Goal: Task Accomplishment & Management: Use online tool/utility

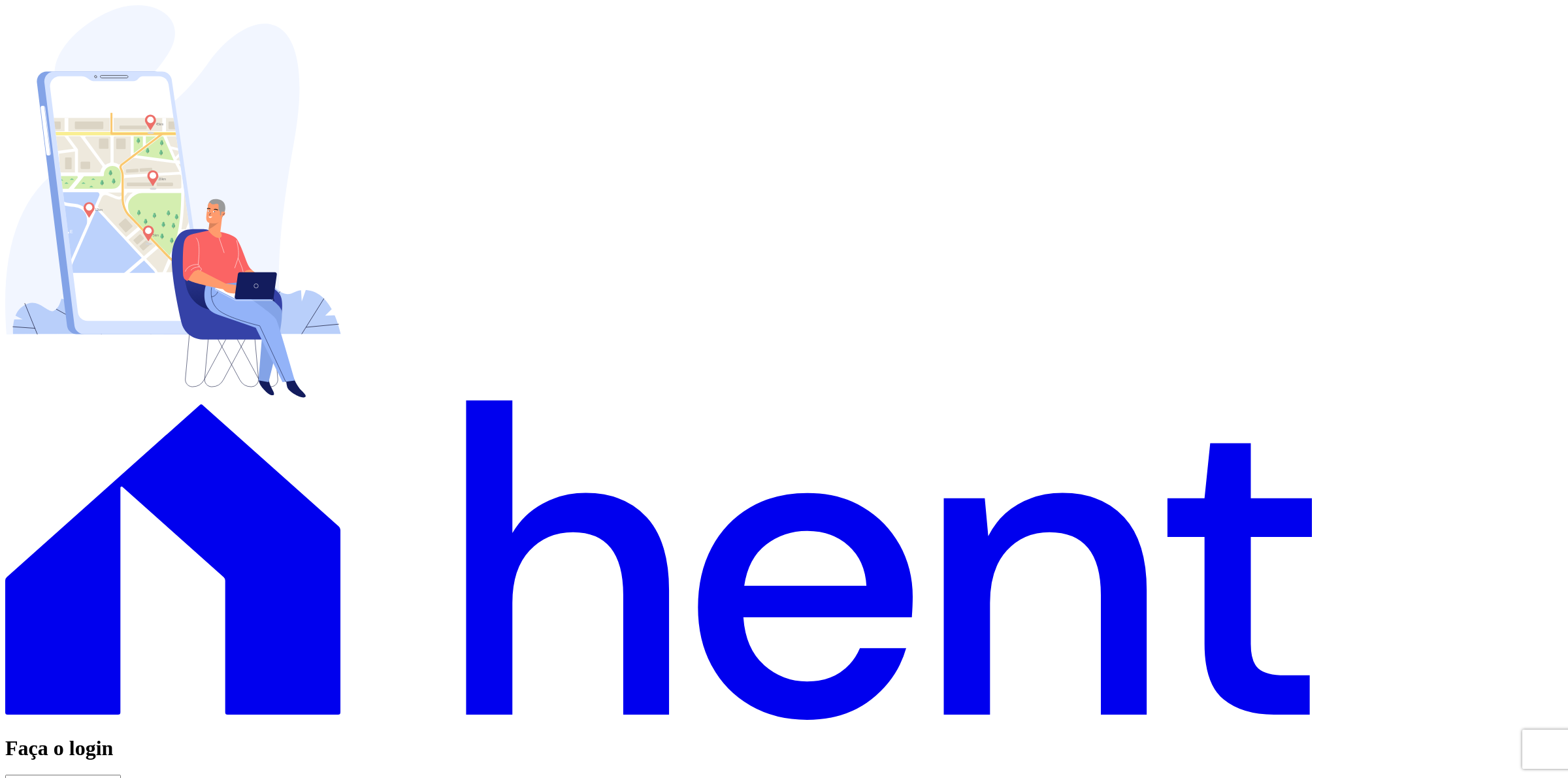
type input "[EMAIL_ADDRESS][DOMAIN_NAME]"
drag, startPoint x: 1132, startPoint y: 443, endPoint x: 64, endPoint y: 396, distance: 1069.0
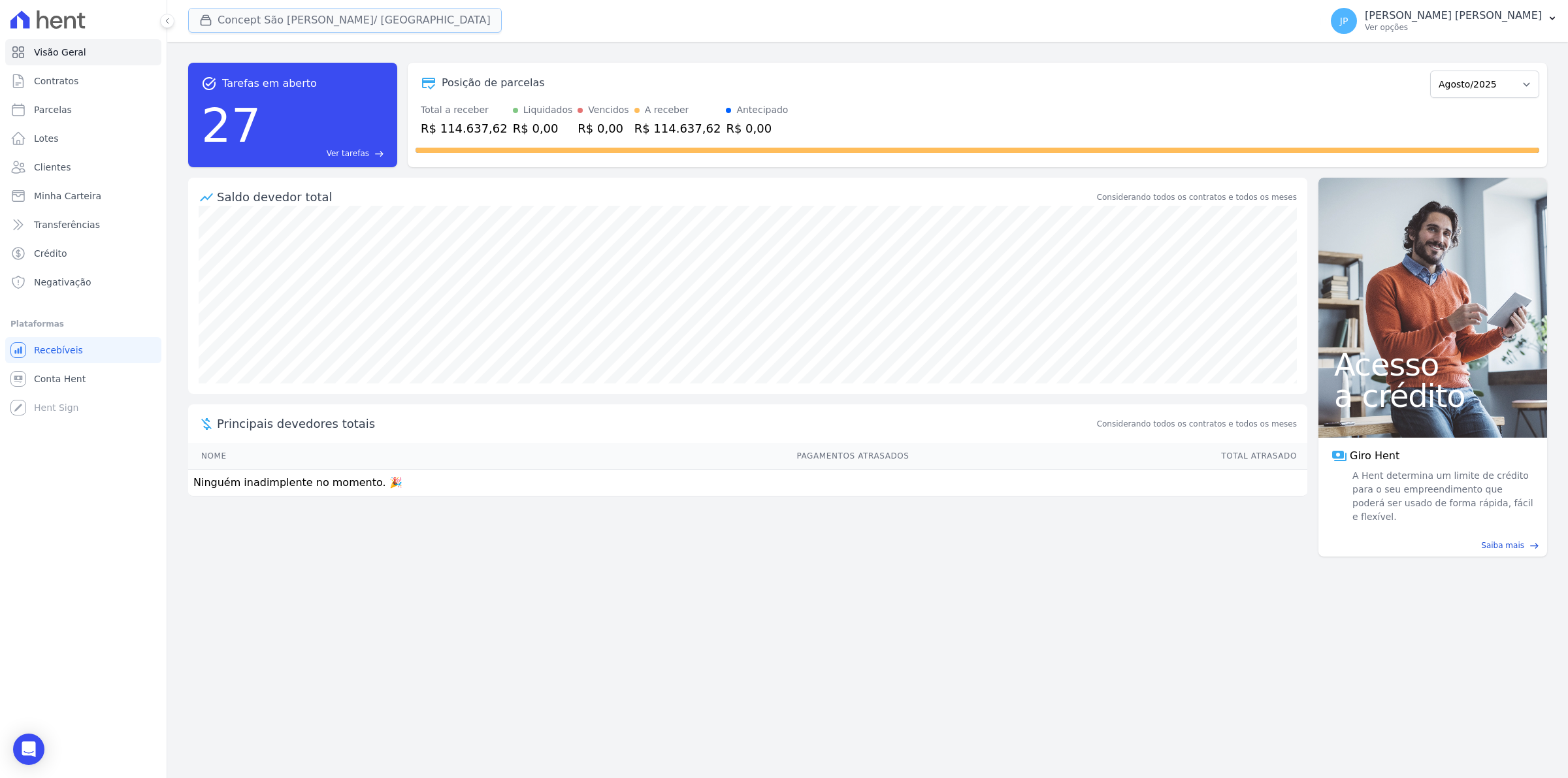
click at [201, 17] on icon "button" at bounding box center [206, 21] width 13 height 13
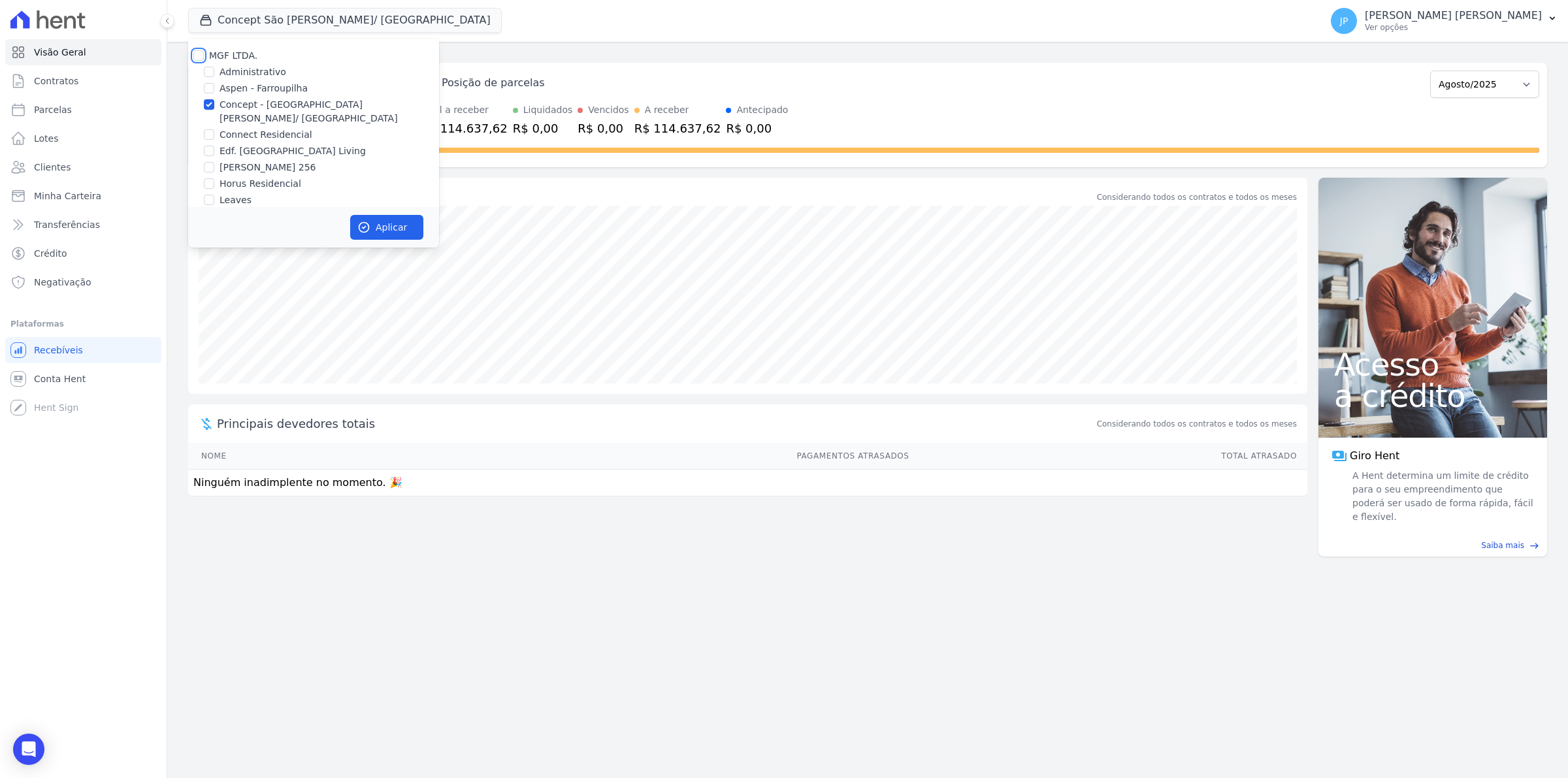
click at [198, 59] on input "MGF LTDA." at bounding box center [198, 55] width 10 height 10
checkbox input "true"
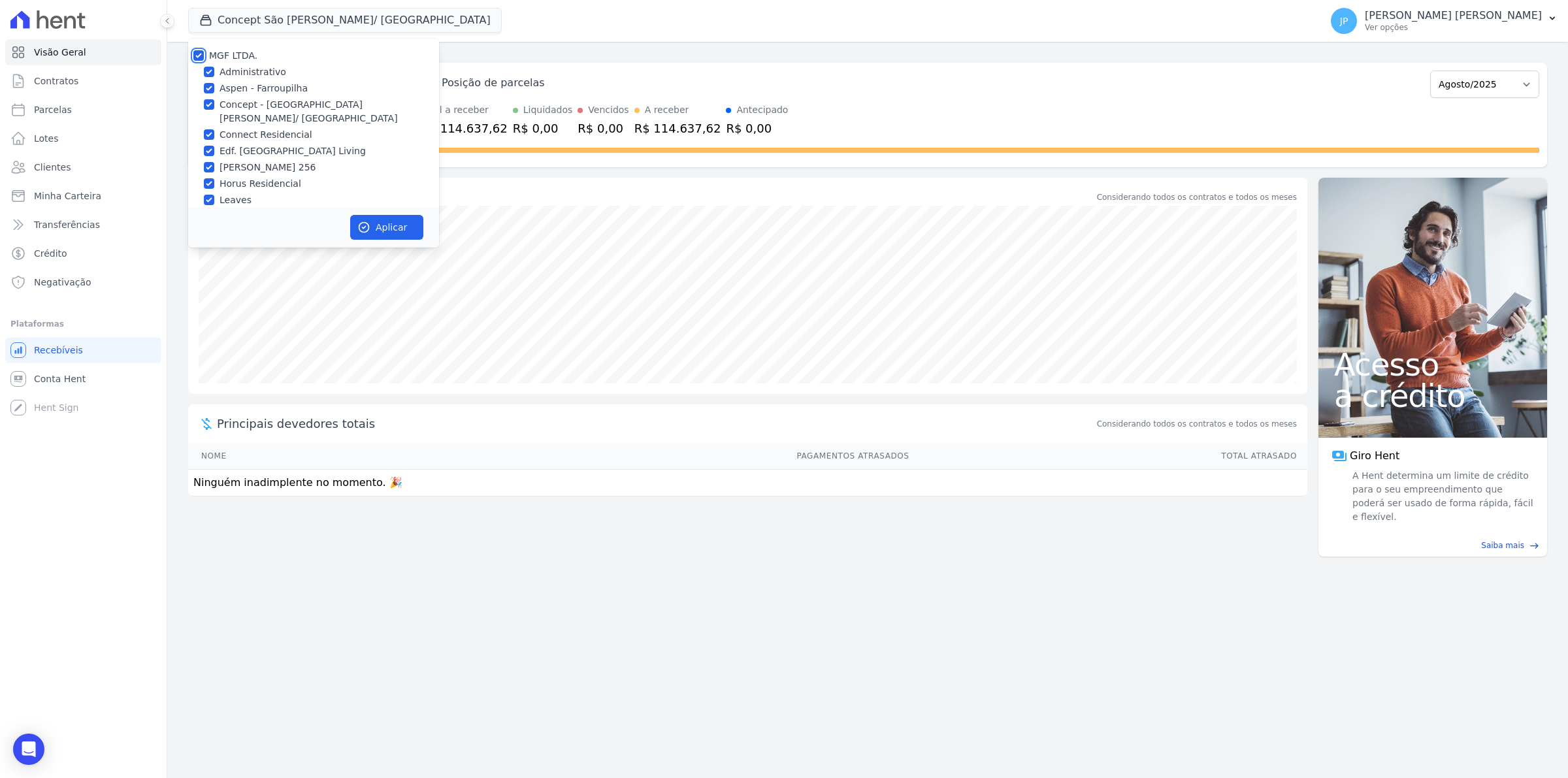
checkbox input "true"
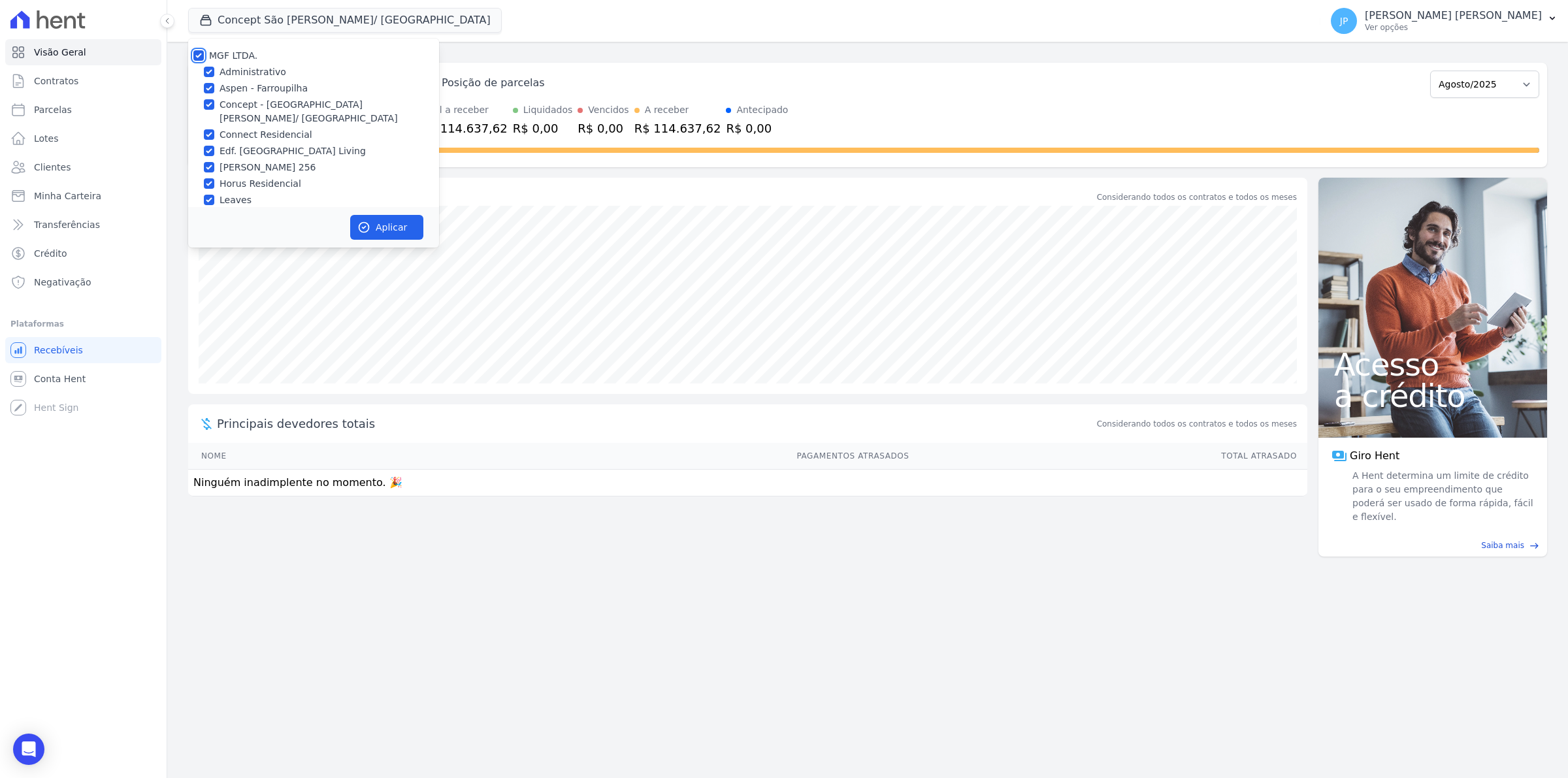
checkbox input "true"
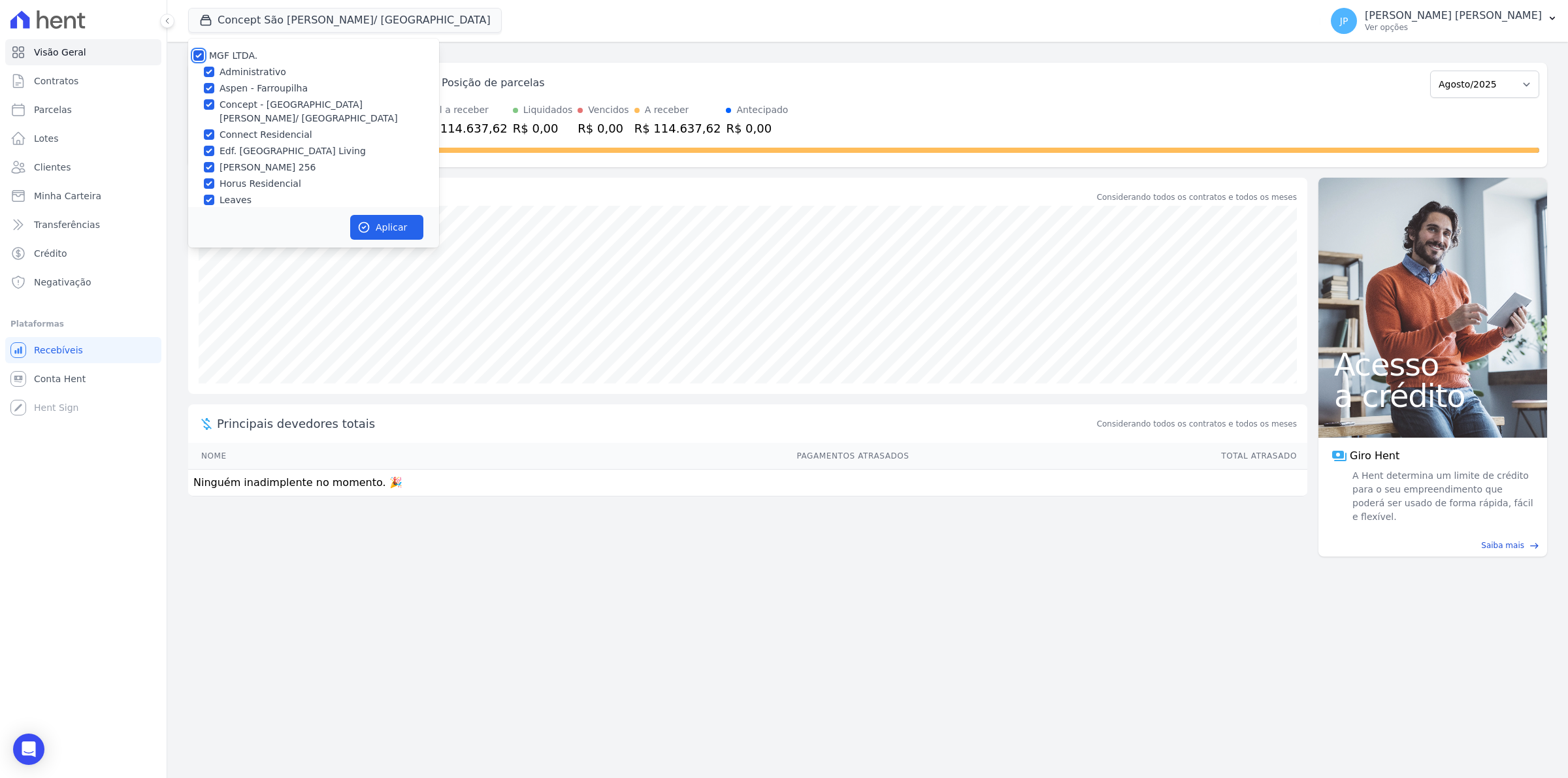
checkbox input "true"
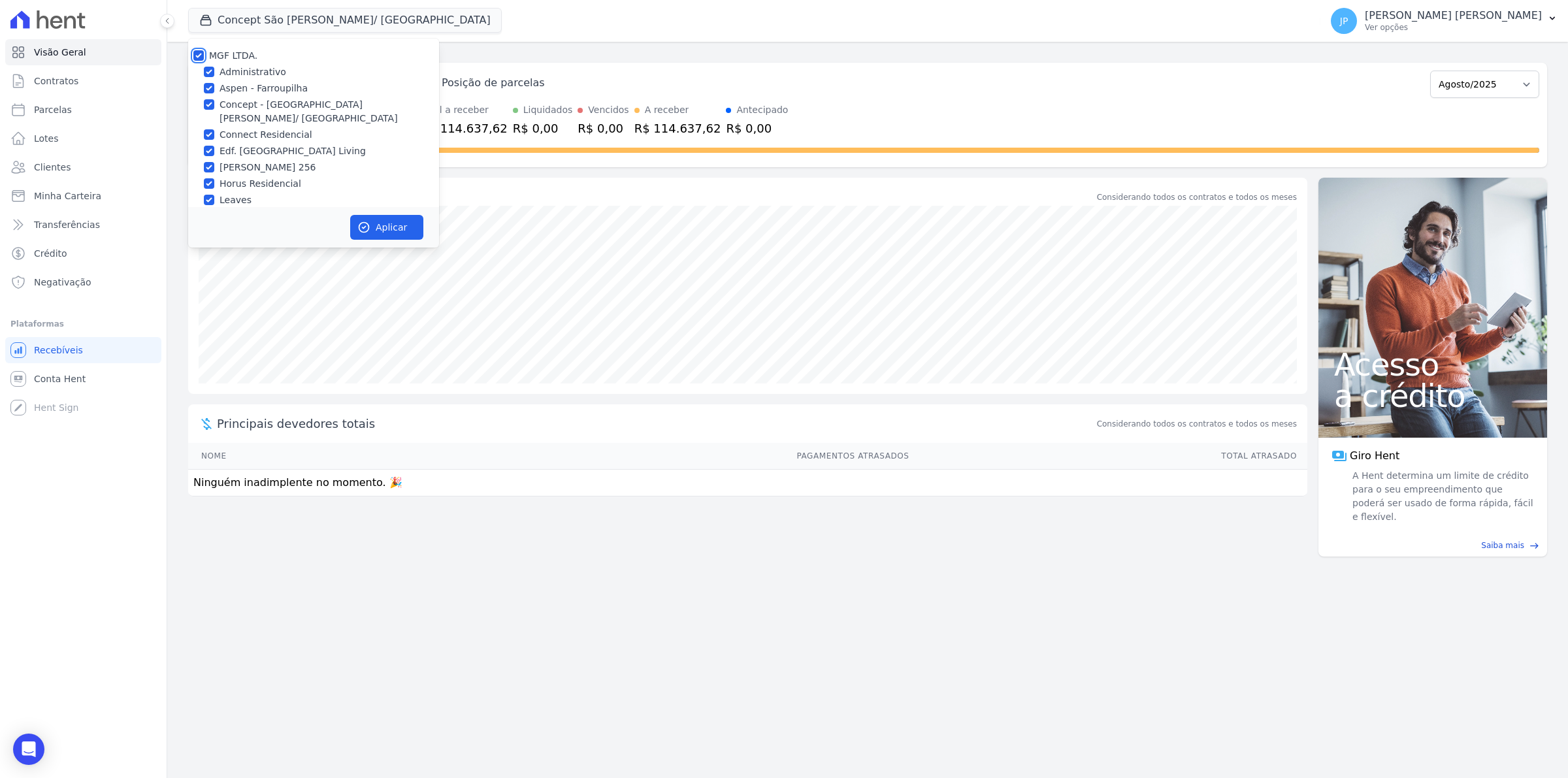
checkbox input "true"
click at [376, 227] on button "Aplicar" at bounding box center [387, 228] width 73 height 25
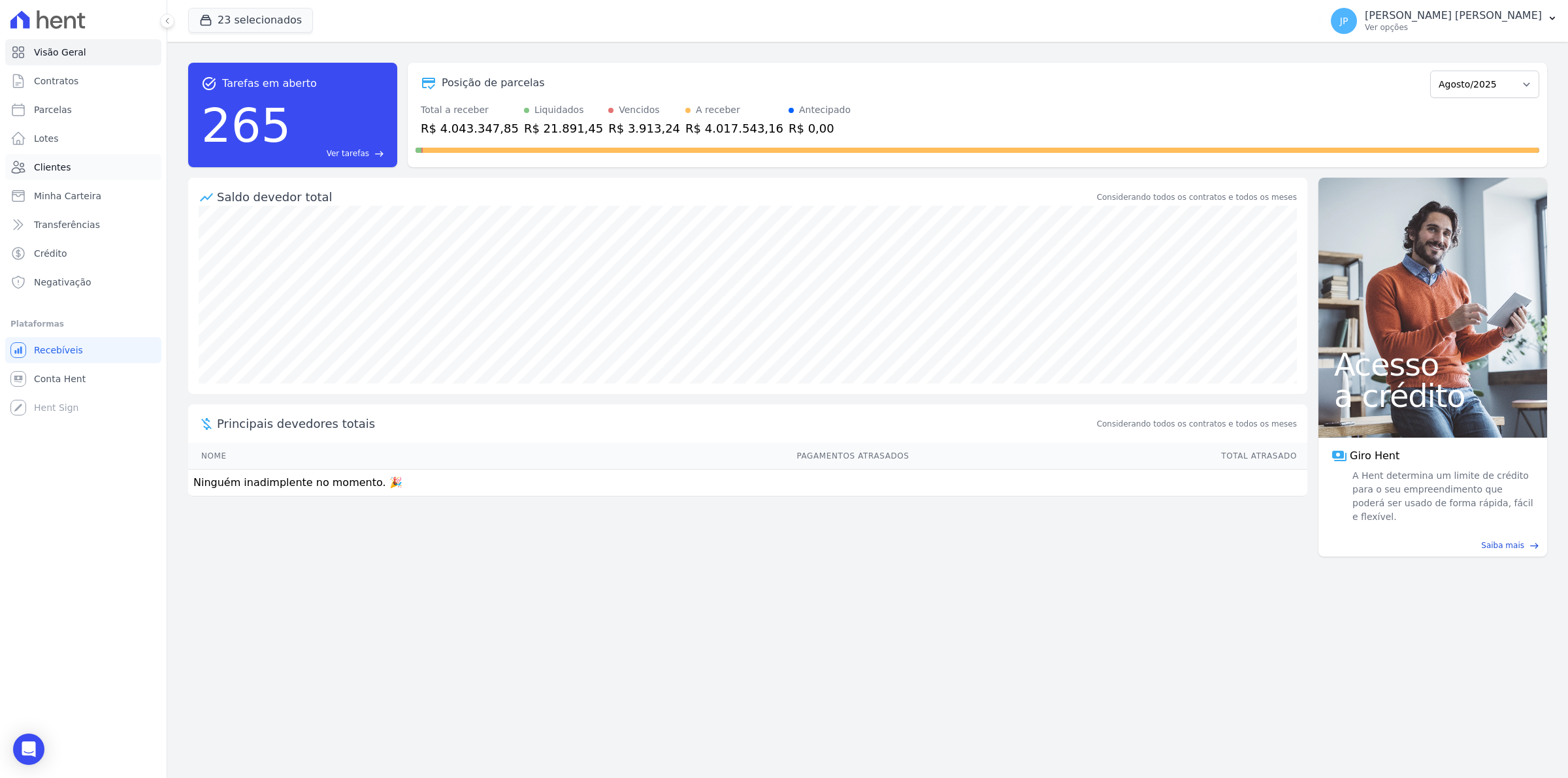
click at [57, 167] on span "Clientes" at bounding box center [52, 168] width 37 height 13
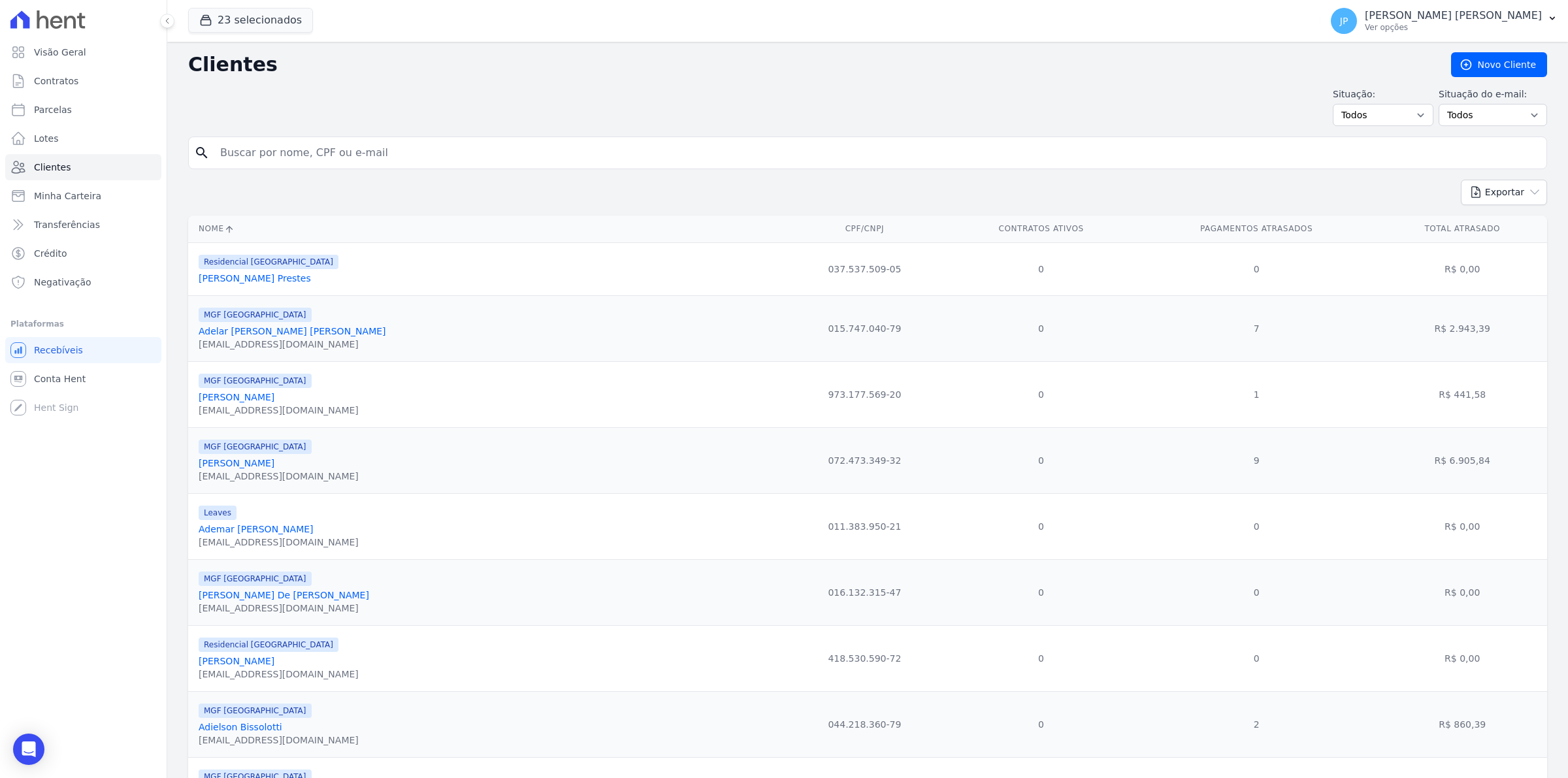
click at [400, 151] on input "search" at bounding box center [877, 153] width 1329 height 26
paste input "Ronaldi Jose Rodrigues Correa"
type input "Ronaldi Jose Rodrigues Correa"
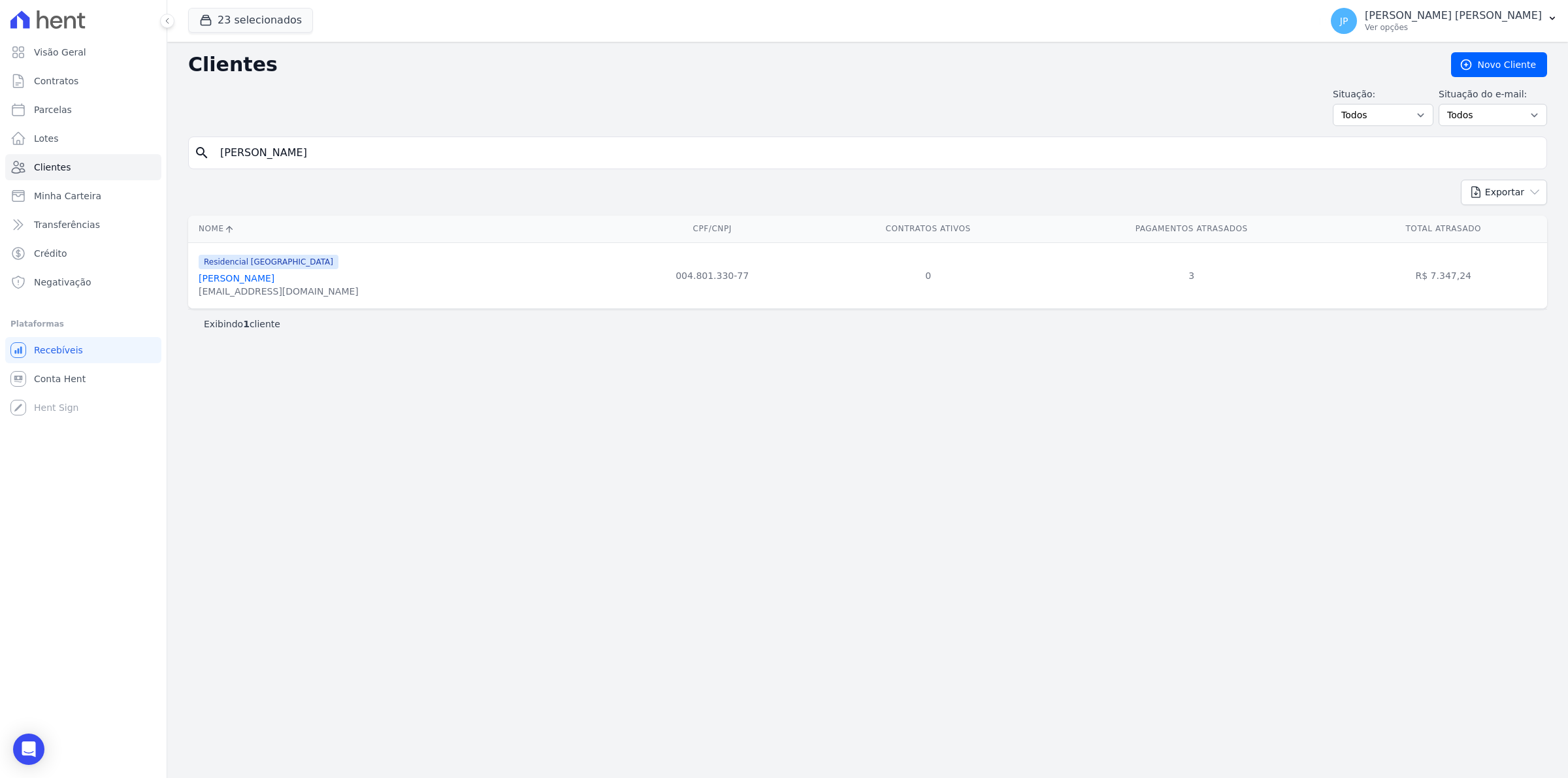
click at [265, 282] on link "Ronaldi Jose Rodrigues Correa" at bounding box center [236, 278] width 76 height 10
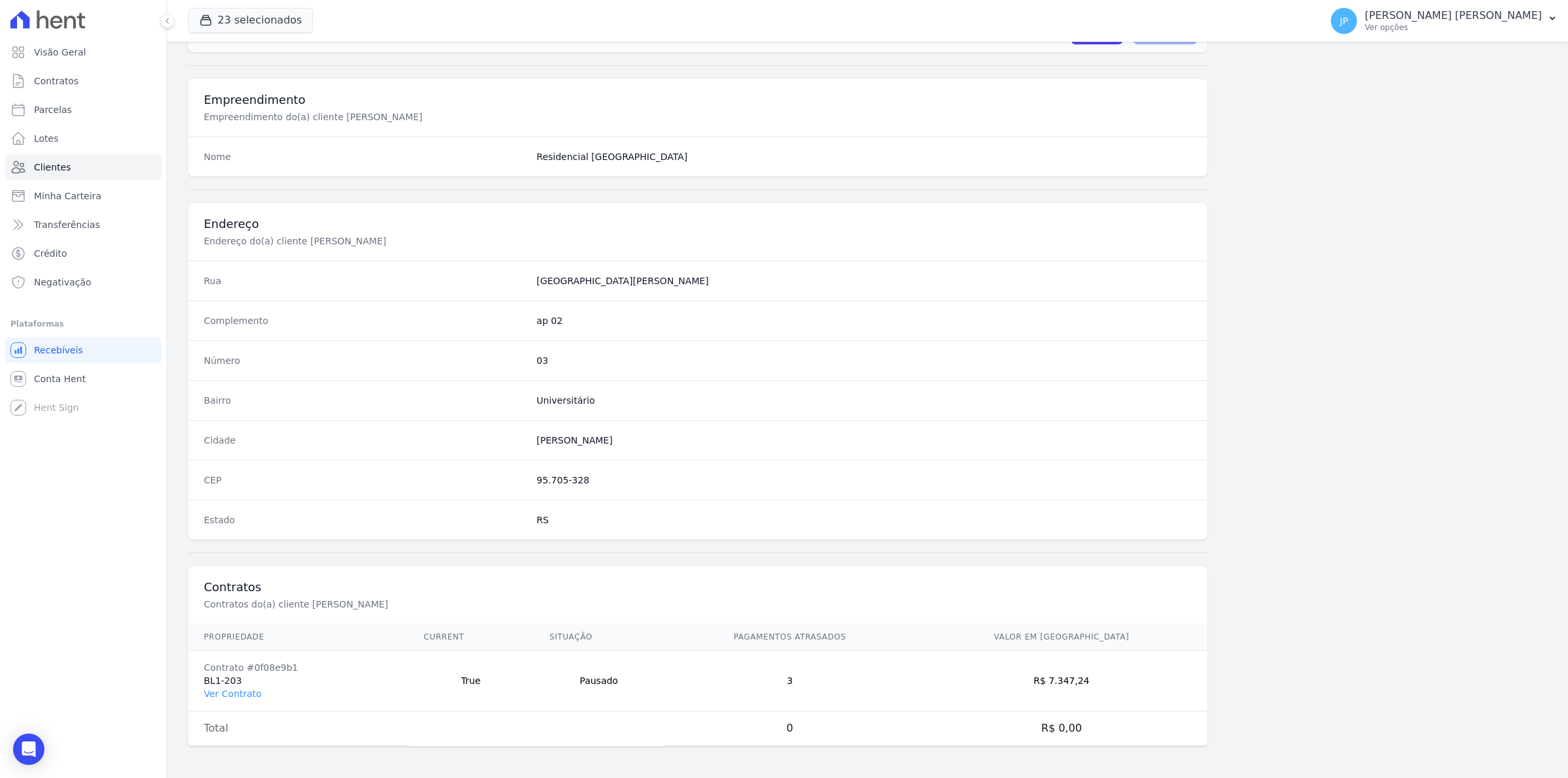
scroll to position [448, 0]
click at [239, 691] on link "Ver Contrato" at bounding box center [232, 694] width 57 height 10
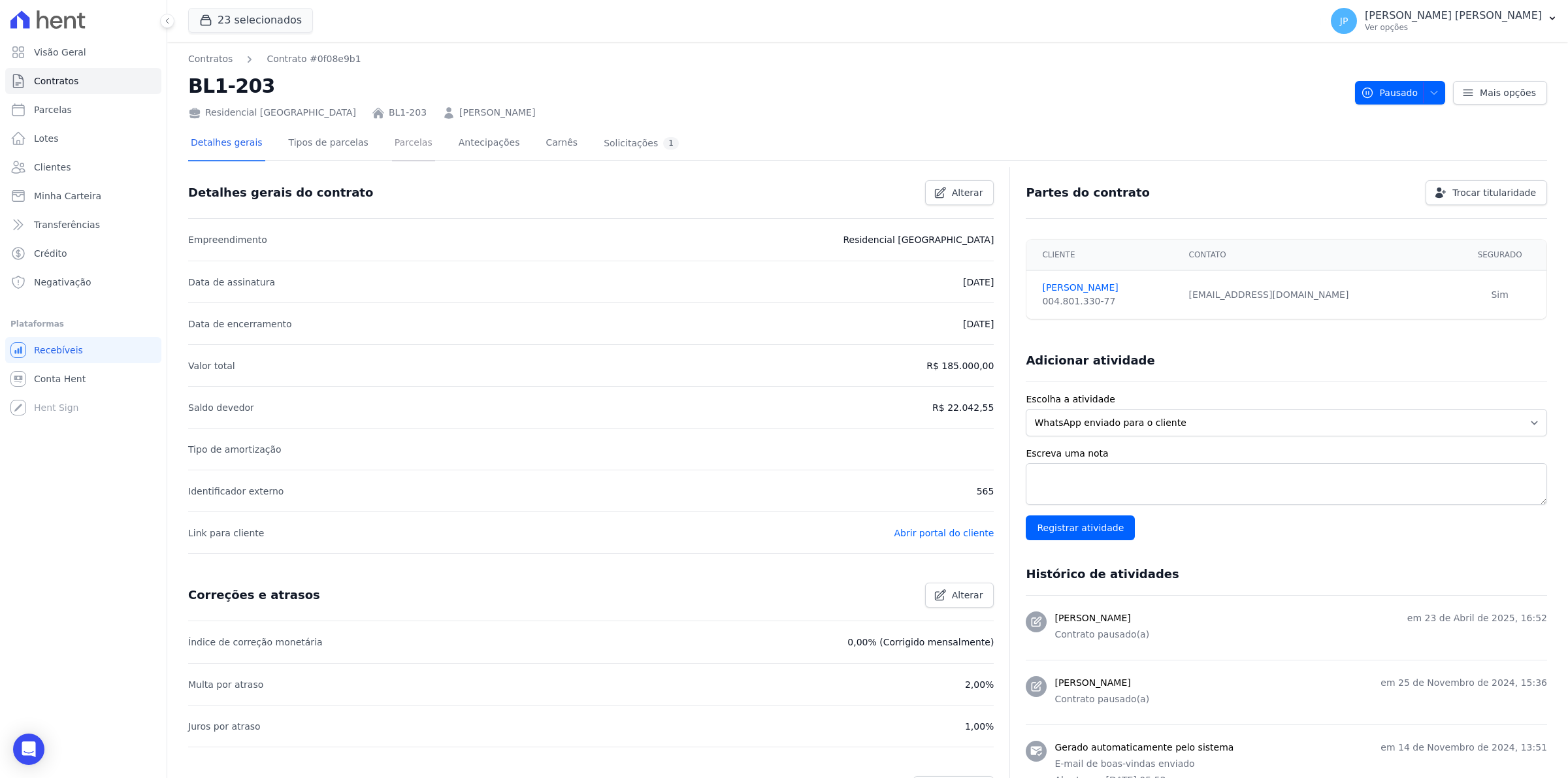
click at [392, 145] on link "Parcelas" at bounding box center [414, 144] width 43 height 35
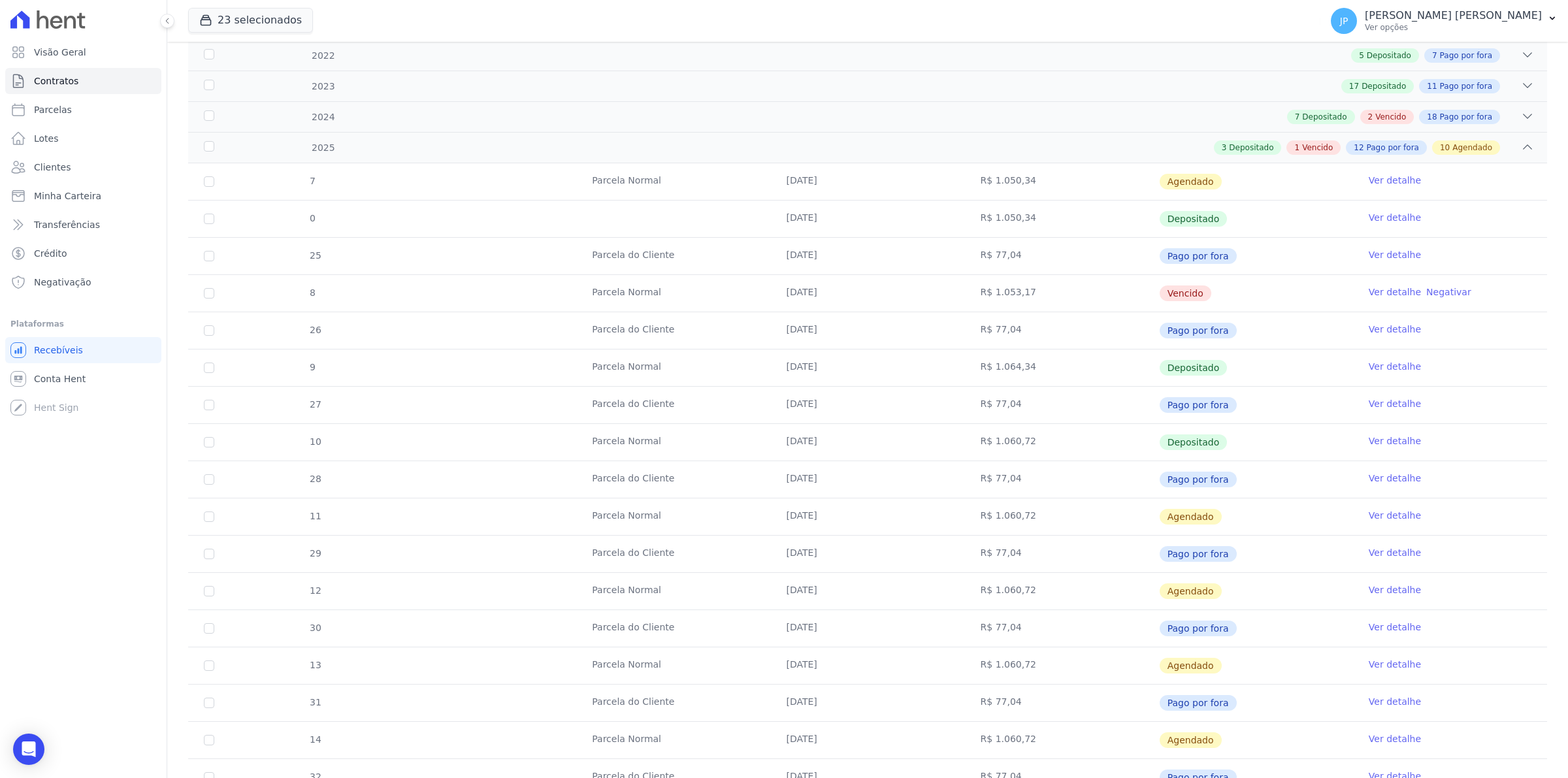
scroll to position [245, 0]
